Goal: Task Accomplishment & Management: Use online tool/utility

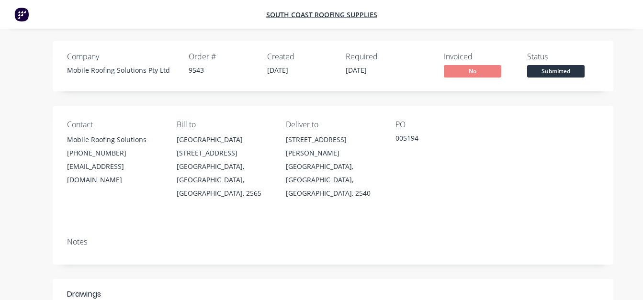
scroll to position [1863, 0]
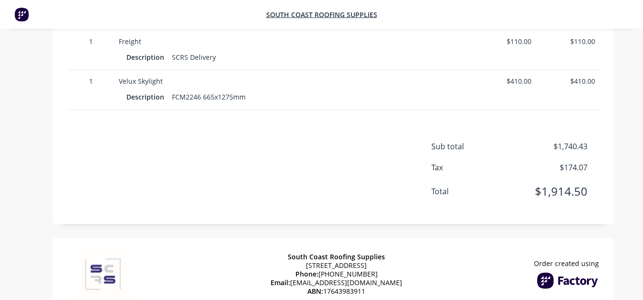
click at [573, 183] on span "$1,914.50" at bounding box center [552, 191] width 71 height 17
copy span "1,914.50"
click at [579, 141] on span "$1,740.43" at bounding box center [552, 146] width 71 height 11
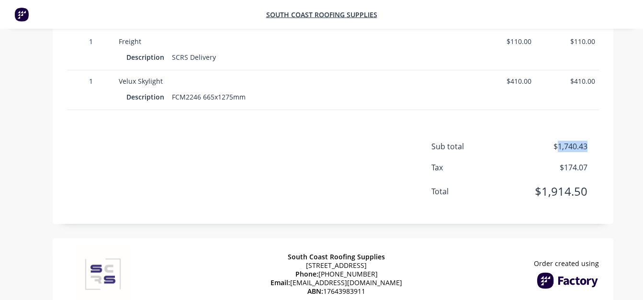
copy span "1,740.43"
drag, startPoint x: 249, startPoint y: 70, endPoint x: 171, endPoint y: 72, distance: 77.6
click at [171, 90] on div "FCM2246 665x1275mm" at bounding box center [208, 97] width 81 height 14
copy div "FCM2246 665x1275mm"
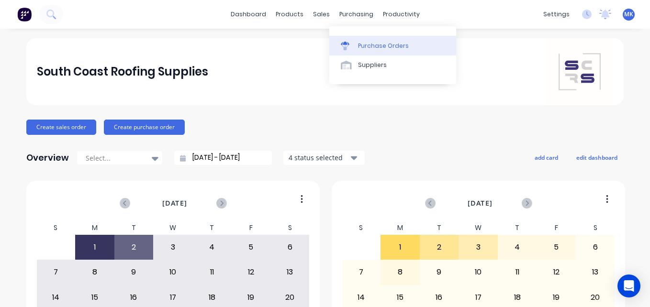
click at [364, 45] on div "Purchase Orders" at bounding box center [383, 46] width 51 height 9
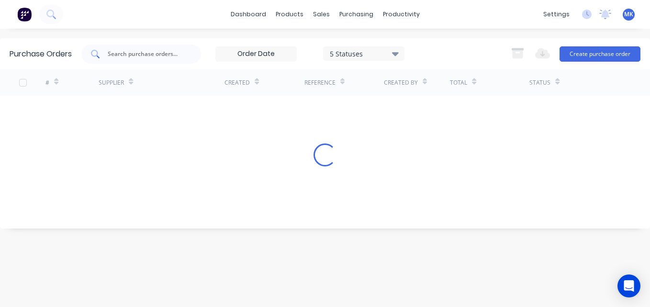
click at [131, 57] on input "text" at bounding box center [146, 54] width 79 height 10
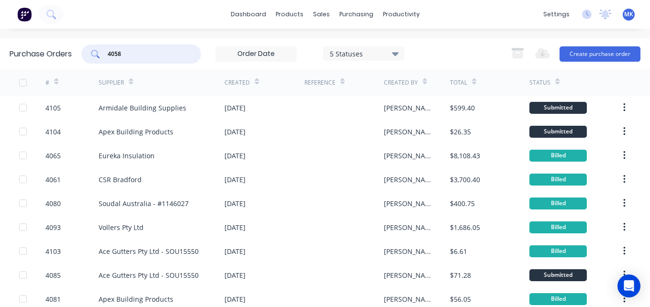
type input "4058"
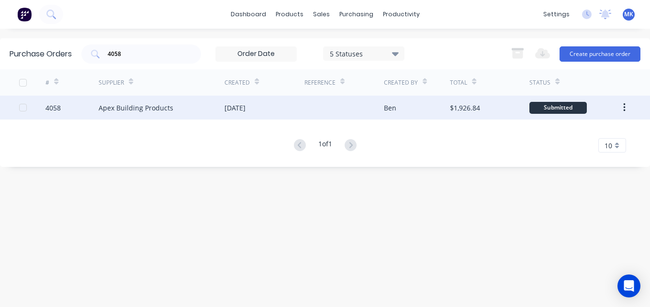
click at [232, 108] on div "[DATE]" at bounding box center [235, 108] width 21 height 10
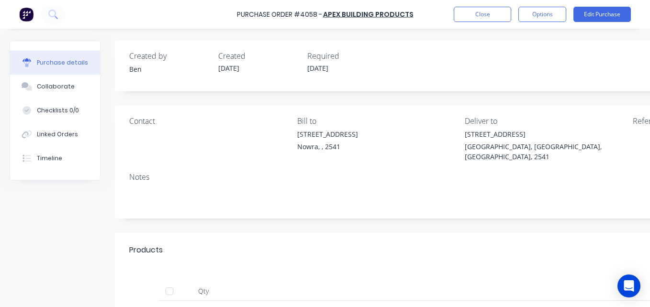
scroll to position [38, 0]
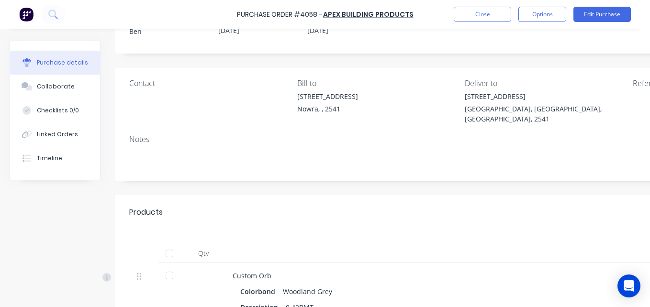
click at [173, 244] on div at bounding box center [169, 253] width 19 height 19
click at [546, 17] on button "Options" at bounding box center [543, 14] width 48 height 15
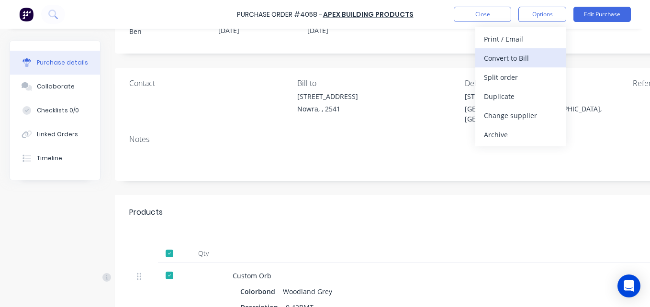
click at [544, 55] on div "Convert to Bill" at bounding box center [521, 58] width 74 height 14
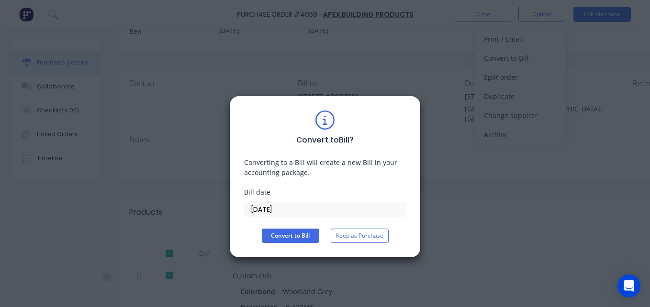
click at [282, 209] on input "[DATE]" at bounding box center [325, 210] width 161 height 14
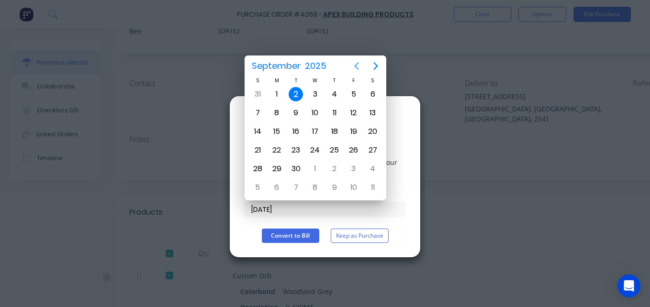
click at [358, 69] on icon "Previous page" at bounding box center [357, 66] width 4 height 8
click at [353, 170] on div "29" at bounding box center [354, 169] width 14 height 14
type input "[DATE]"
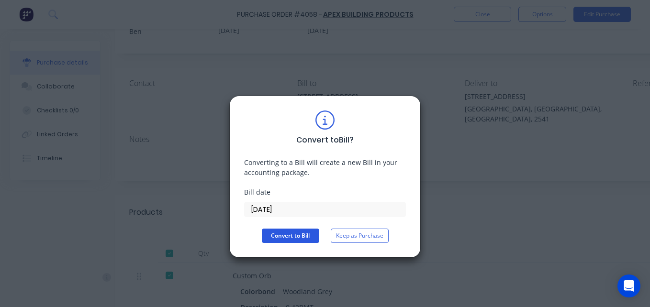
click at [293, 242] on button "Convert to Bill" at bounding box center [290, 236] width 57 height 14
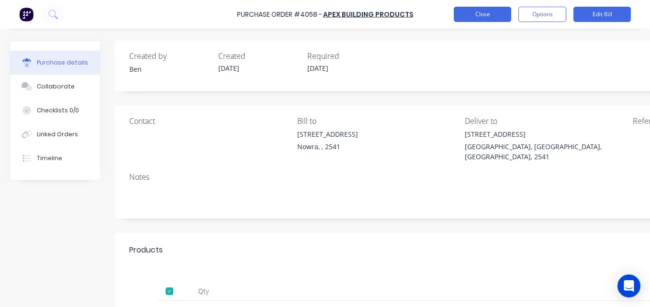
click at [474, 13] on button "Close" at bounding box center [482, 14] width 57 height 15
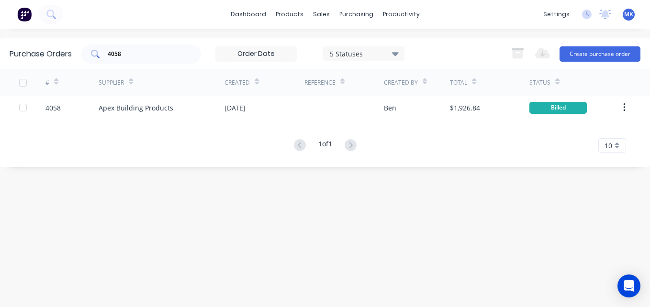
click at [160, 57] on input "4058" at bounding box center [146, 54] width 79 height 10
type input "6"
type input "4069"
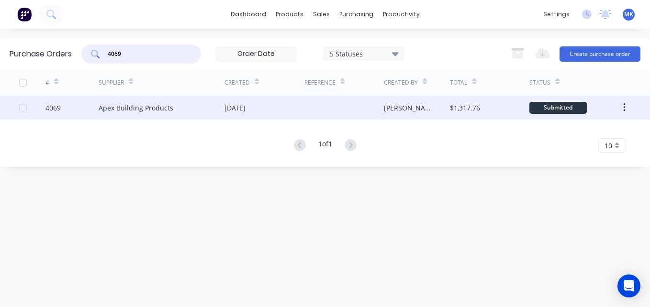
click at [379, 101] on div at bounding box center [344, 108] width 79 height 24
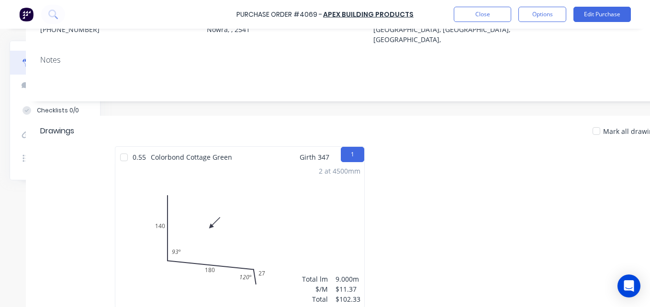
scroll to position [117, 101]
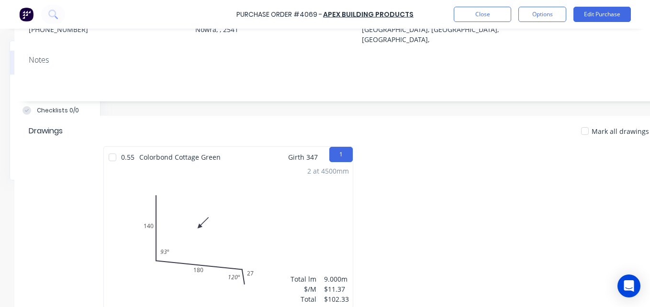
click at [590, 122] on div at bounding box center [585, 131] width 19 height 19
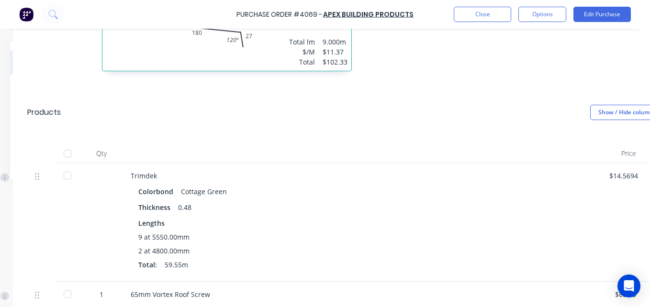
scroll to position [356, 102]
click at [67, 143] on div at bounding box center [67, 152] width 19 height 19
click at [536, 12] on button "Options" at bounding box center [543, 14] width 48 height 15
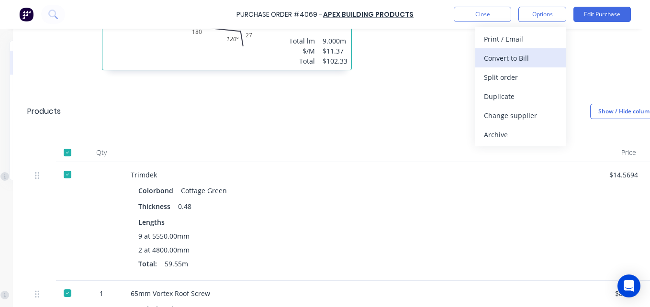
click at [537, 57] on div "Convert to Bill" at bounding box center [521, 58] width 74 height 14
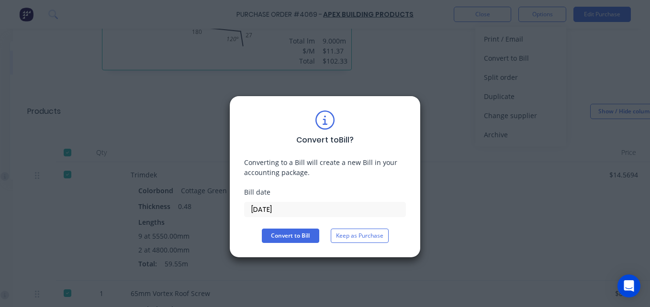
click at [293, 207] on input "[DATE]" at bounding box center [325, 210] width 161 height 14
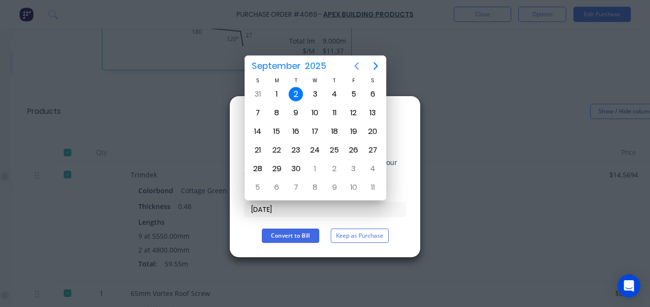
click at [363, 69] on button "Previous page" at bounding box center [356, 66] width 19 height 19
click at [358, 171] on div "29" at bounding box center [354, 169] width 14 height 14
type input "[DATE]"
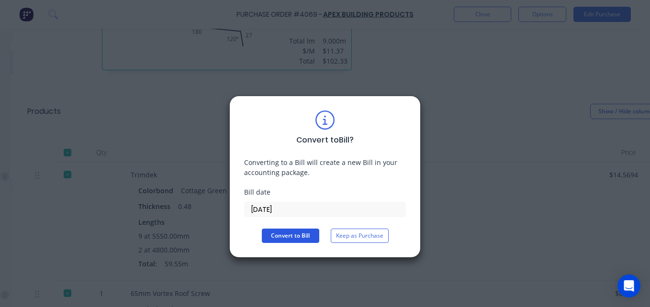
click at [298, 232] on button "Convert to Bill" at bounding box center [290, 236] width 57 height 14
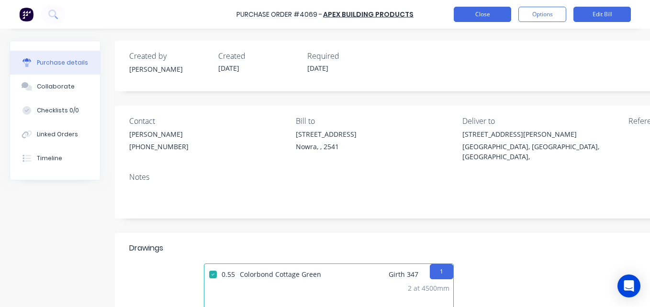
click at [474, 16] on button "Close" at bounding box center [482, 14] width 57 height 15
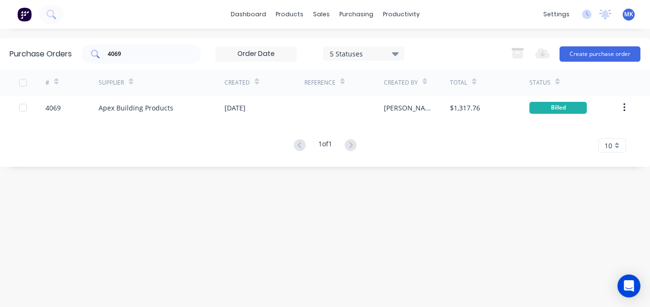
click at [162, 52] on input "4069" at bounding box center [146, 54] width 79 height 10
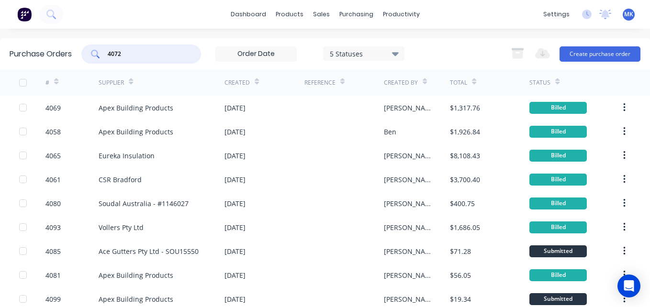
type input "4072"
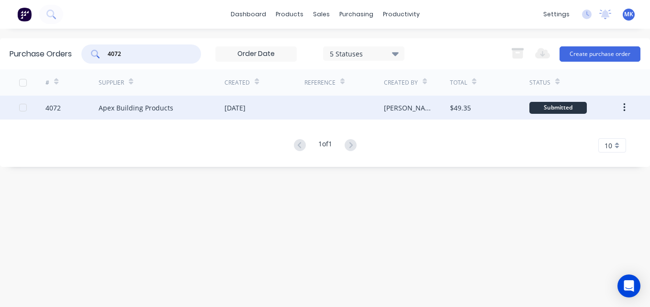
click at [308, 114] on div at bounding box center [344, 108] width 79 height 24
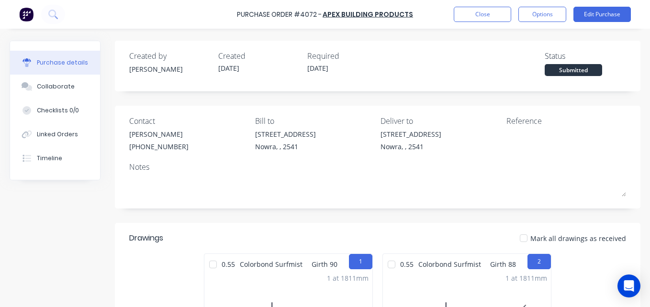
click at [529, 235] on div at bounding box center [523, 238] width 19 height 19
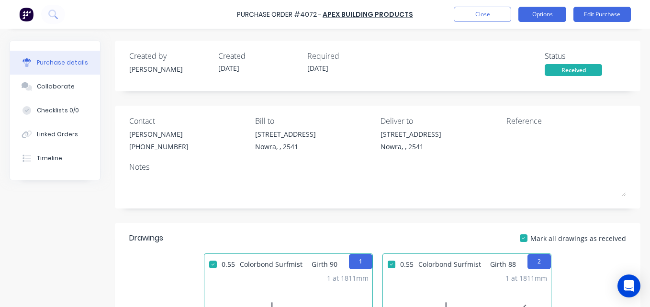
click at [545, 13] on button "Options" at bounding box center [543, 14] width 48 height 15
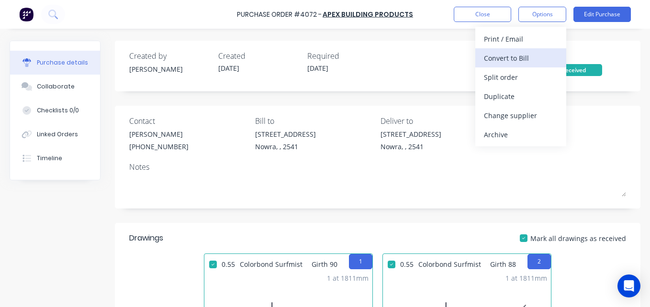
click at [547, 63] on div "Convert to Bill" at bounding box center [521, 58] width 74 height 14
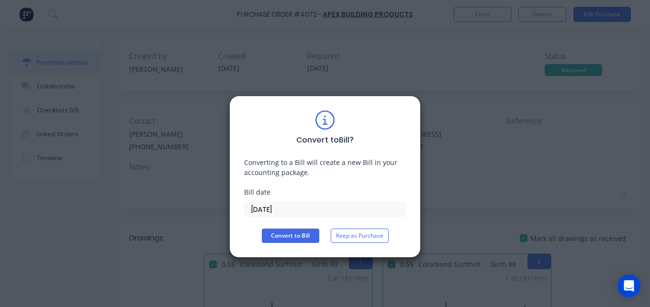
click at [296, 204] on input "[DATE]" at bounding box center [325, 210] width 161 height 14
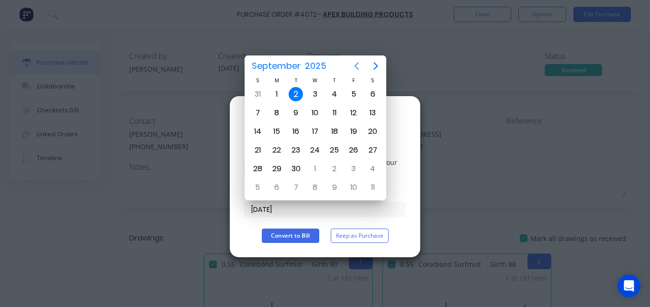
click at [360, 61] on icon "Previous page" at bounding box center [356, 65] width 11 height 11
click at [354, 169] on div "29" at bounding box center [354, 169] width 14 height 14
type input "[DATE]"
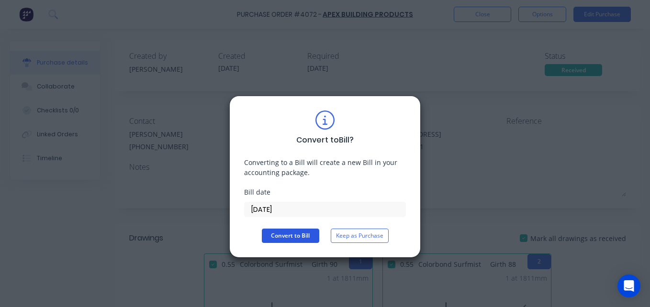
click at [294, 232] on button "Convert to Bill" at bounding box center [290, 236] width 57 height 14
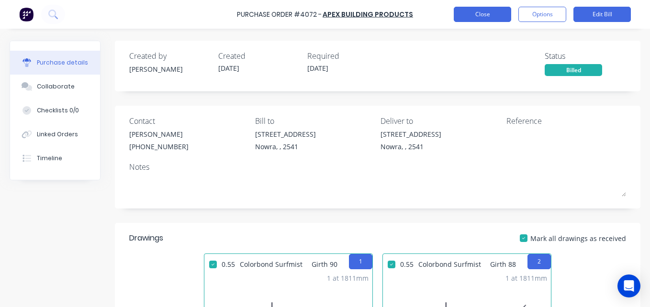
click at [471, 16] on button "Close" at bounding box center [482, 14] width 57 height 15
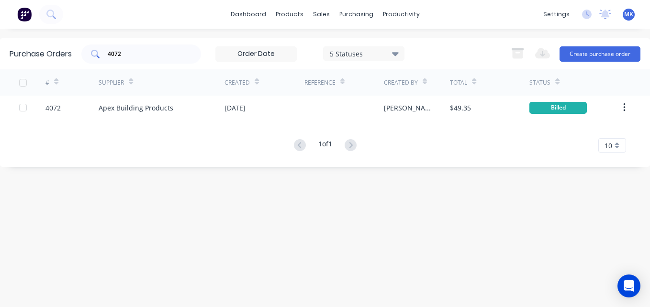
click at [168, 53] on input "4072" at bounding box center [146, 54] width 79 height 10
type input "4071"
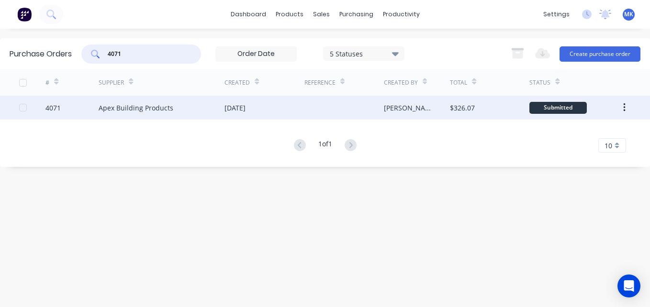
click at [435, 105] on div "[PERSON_NAME]" at bounding box center [417, 108] width 67 height 24
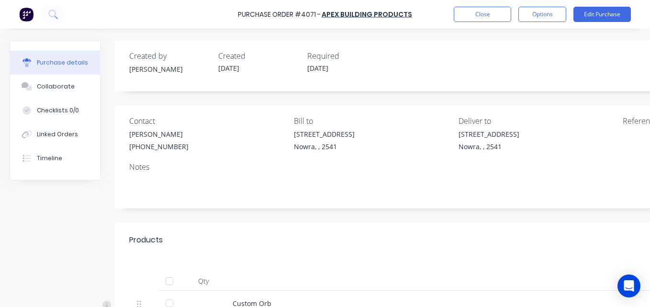
scroll to position [38, 11]
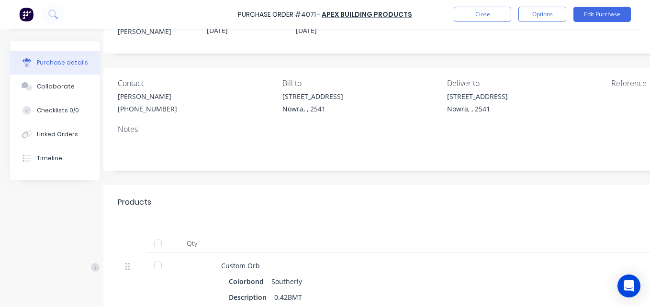
click at [160, 235] on div at bounding box center [157, 243] width 19 height 19
click at [551, 9] on button "Options" at bounding box center [543, 14] width 48 height 15
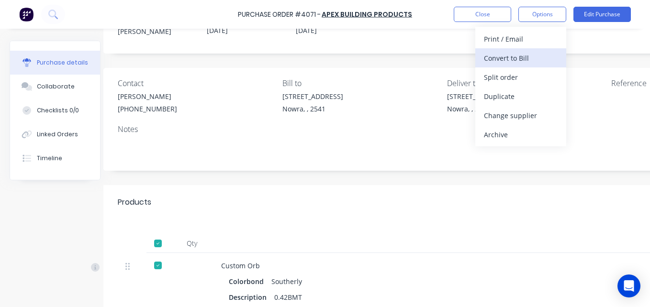
click at [551, 55] on div "Convert to Bill" at bounding box center [521, 58] width 74 height 14
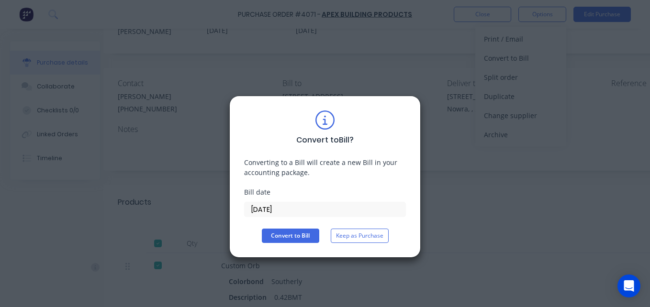
click at [275, 216] on input "[DATE]" at bounding box center [325, 210] width 161 height 14
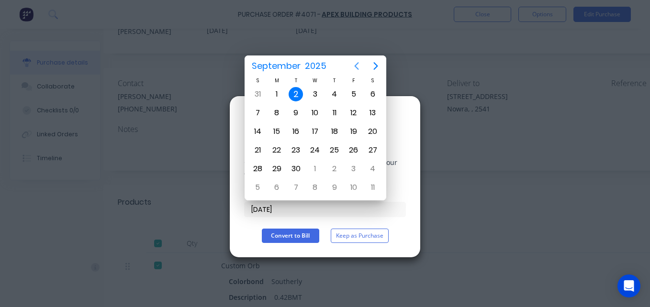
click at [360, 67] on icon "Previous page" at bounding box center [356, 65] width 11 height 11
click at [357, 170] on div "29" at bounding box center [354, 169] width 14 height 14
type input "[DATE]"
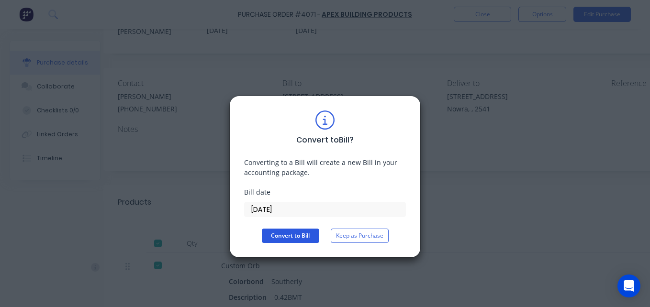
click at [281, 240] on button "Convert to Bill" at bounding box center [290, 236] width 57 height 14
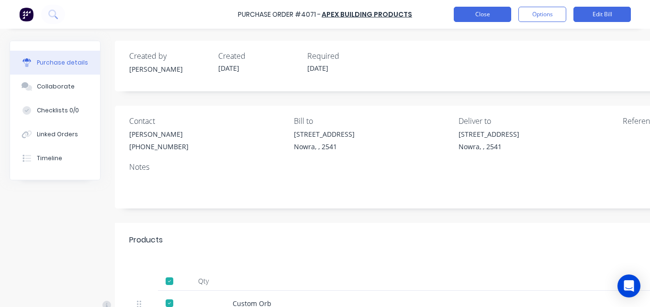
click at [486, 16] on button "Close" at bounding box center [482, 14] width 57 height 15
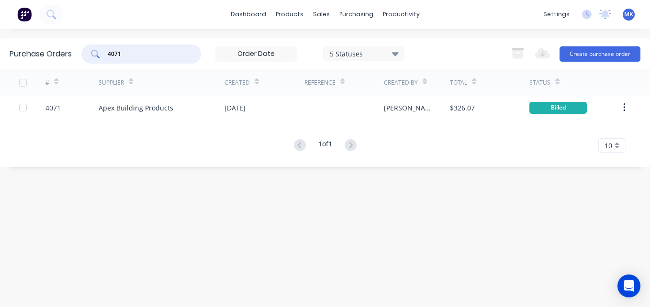
click at [147, 54] on input "4071" at bounding box center [146, 54] width 79 height 10
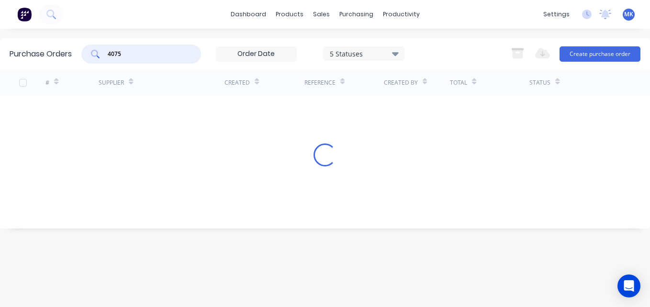
type input "4075"
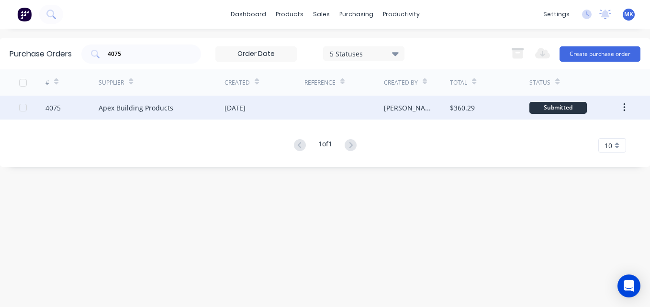
click at [435, 104] on div "[PERSON_NAME]" at bounding box center [417, 108] width 67 height 24
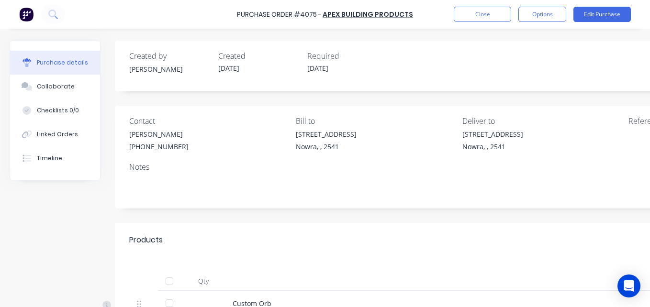
click at [172, 277] on div at bounding box center [169, 281] width 19 height 19
click at [538, 5] on div "Purchase Order #4075 - Apex Building Products Close Options Edit Purchase" at bounding box center [325, 14] width 650 height 29
click at [546, 15] on button "Options" at bounding box center [543, 14] width 48 height 15
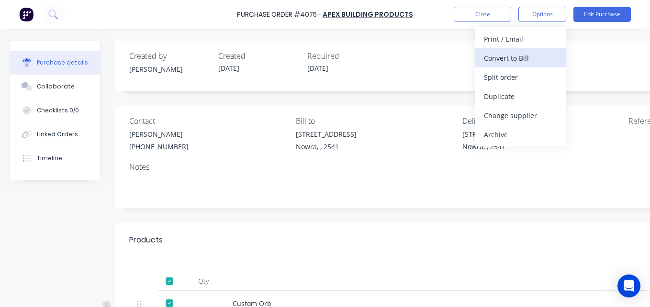
click at [544, 52] on div "Convert to Bill" at bounding box center [521, 58] width 74 height 14
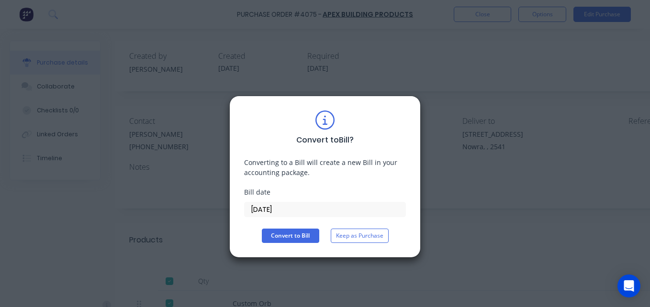
click at [280, 215] on input "[DATE]" at bounding box center [325, 210] width 161 height 14
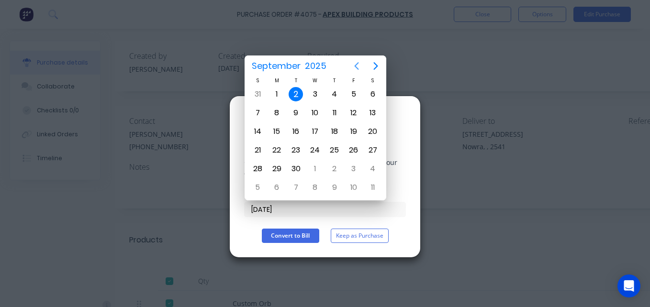
click at [356, 64] on icon "Previous page" at bounding box center [356, 65] width 11 height 11
click at [357, 166] on div "29" at bounding box center [354, 169] width 14 height 14
type input "[DATE]"
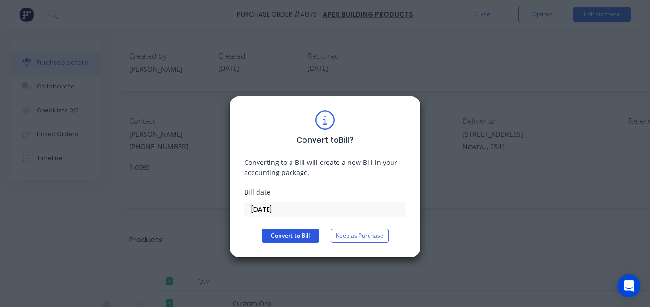
click at [295, 235] on button "Convert to Bill" at bounding box center [290, 236] width 57 height 14
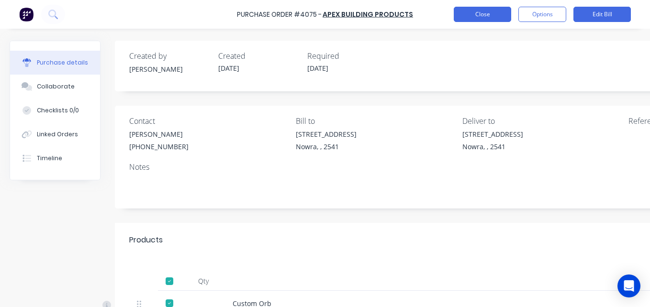
click at [483, 14] on button "Close" at bounding box center [482, 14] width 57 height 15
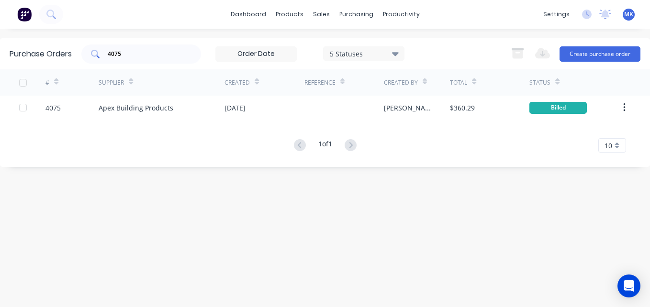
click at [160, 58] on input "4075" at bounding box center [146, 54] width 79 height 10
type input "4070"
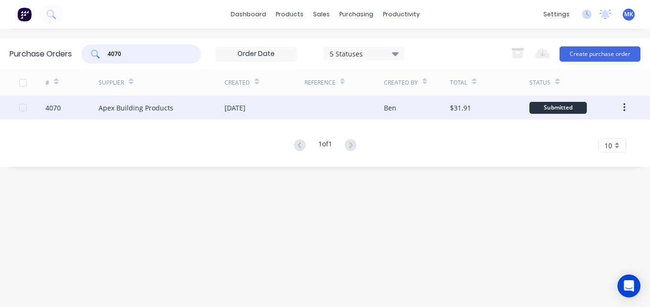
click at [368, 115] on div at bounding box center [344, 108] width 79 height 24
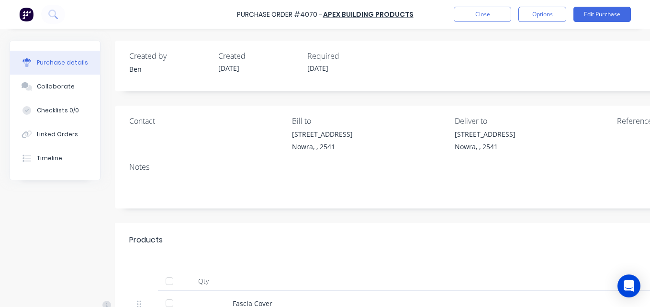
scroll to position [62, 0]
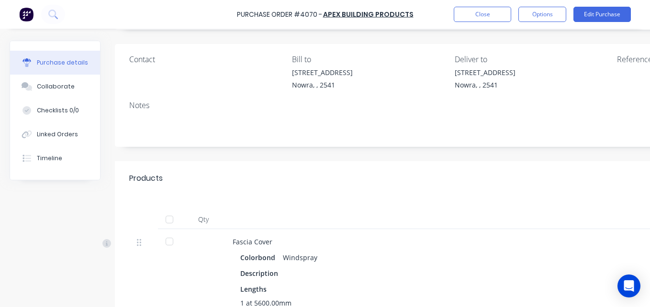
click at [168, 227] on div at bounding box center [169, 219] width 19 height 19
click at [555, 7] on button "Options" at bounding box center [543, 14] width 48 height 15
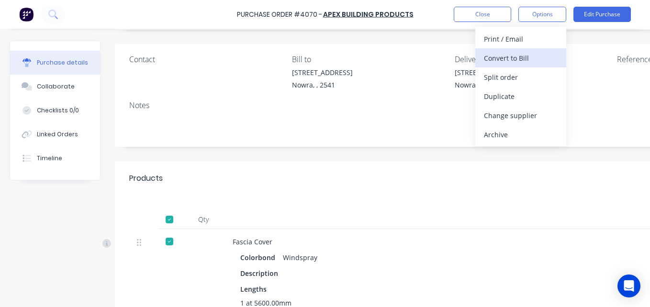
click at [551, 48] on button "Convert to Bill" at bounding box center [521, 57] width 91 height 19
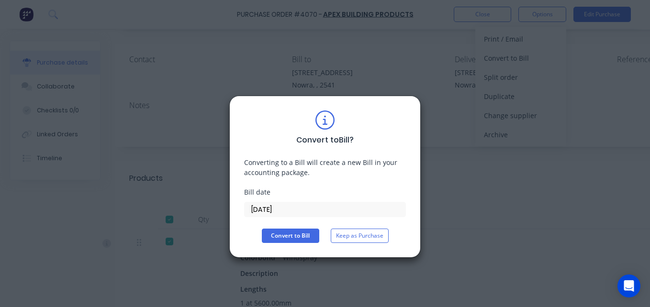
click at [284, 212] on input "[DATE]" at bounding box center [325, 210] width 161 height 14
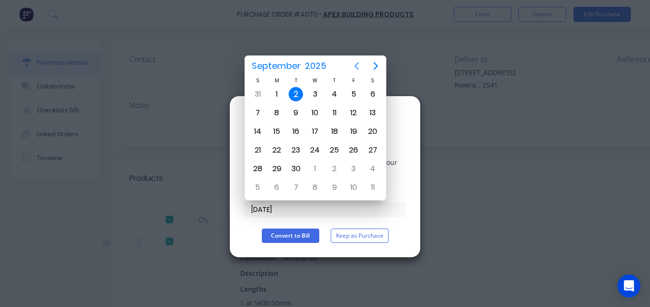
click at [356, 69] on icon "Previous page" at bounding box center [356, 65] width 11 height 11
click at [353, 169] on div "29" at bounding box center [354, 169] width 14 height 14
type input "[DATE]"
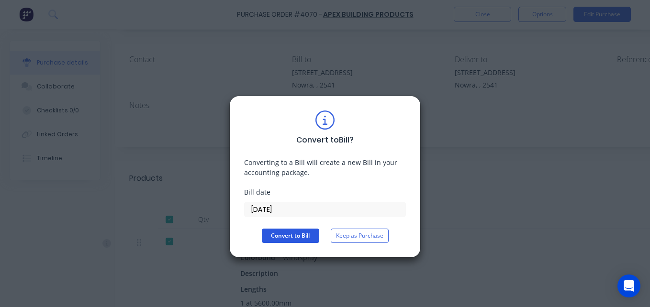
click at [290, 238] on button "Convert to Bill" at bounding box center [290, 236] width 57 height 14
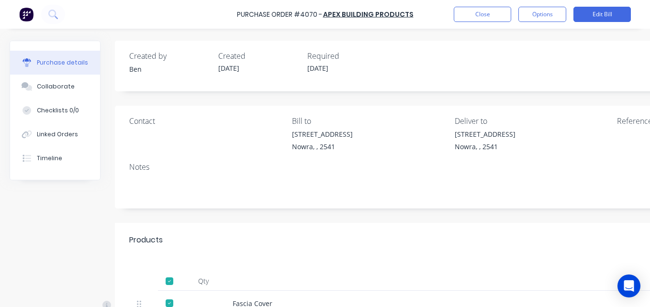
click at [464, 6] on div "Purchase Order #4070 - Apex Building Products Close Options Edit Bill" at bounding box center [325, 14] width 650 height 29
click at [478, 17] on button "Close" at bounding box center [482, 14] width 57 height 15
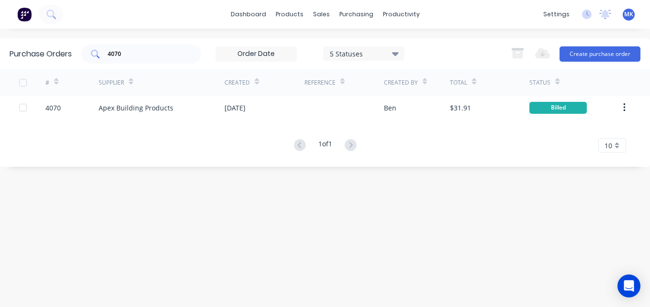
click at [178, 58] on input "4070" at bounding box center [146, 54] width 79 height 10
click at [166, 53] on input "4070" at bounding box center [146, 54] width 79 height 10
type input "ace"
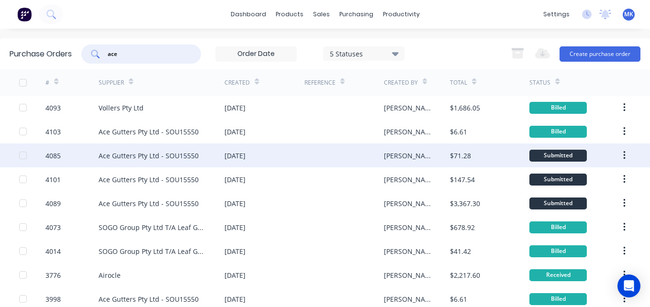
click at [225, 148] on div "[DATE]" at bounding box center [264, 156] width 79 height 24
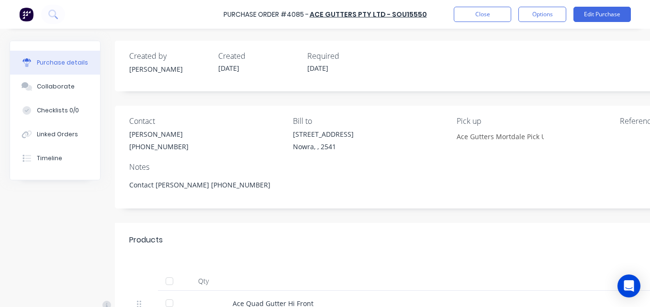
click at [179, 275] on div at bounding box center [169, 281] width 19 height 19
click at [170, 277] on div at bounding box center [169, 281] width 19 height 19
click at [526, 12] on button "Options" at bounding box center [543, 14] width 48 height 15
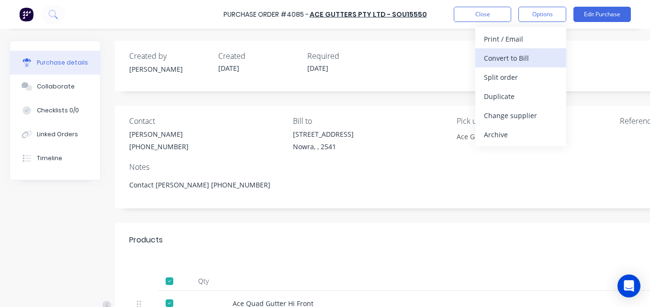
click at [525, 65] on button "Convert to Bill" at bounding box center [521, 57] width 91 height 19
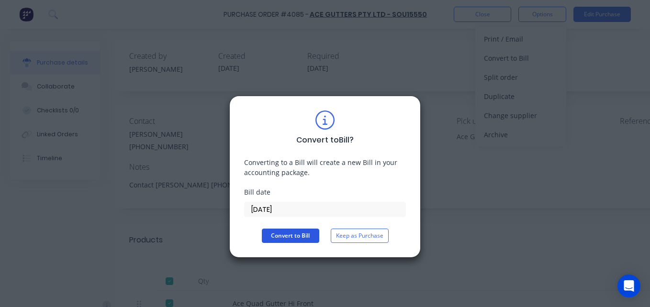
click at [302, 235] on button "Convert to Bill" at bounding box center [290, 236] width 57 height 14
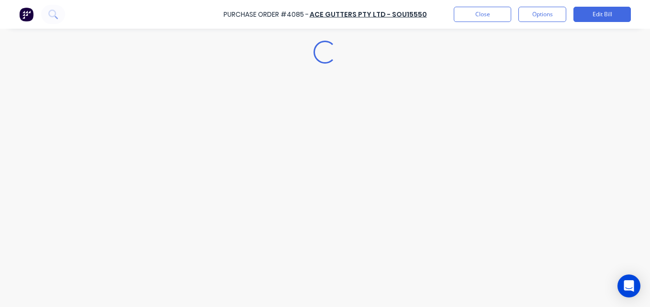
type textarea "x"
